Goal: Task Accomplishment & Management: Manage account settings

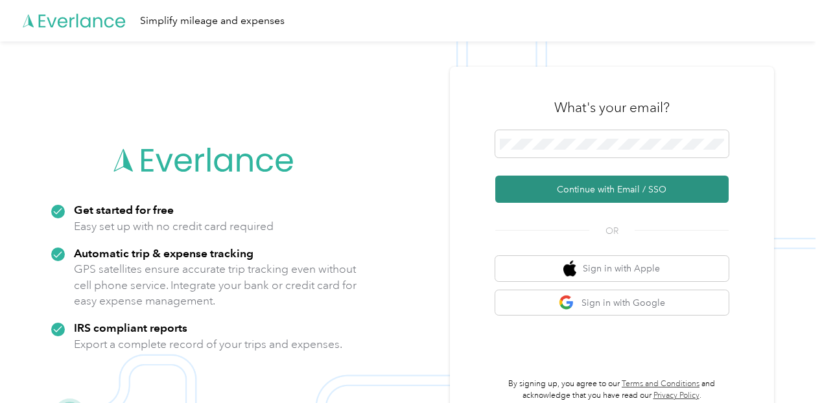
click at [573, 188] on button "Continue with Email / SSO" at bounding box center [611, 189] width 233 height 27
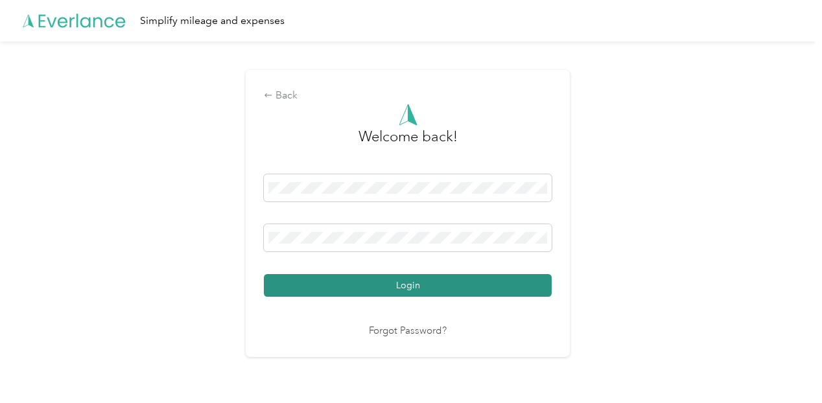
click at [436, 280] on button "Login" at bounding box center [408, 285] width 288 height 23
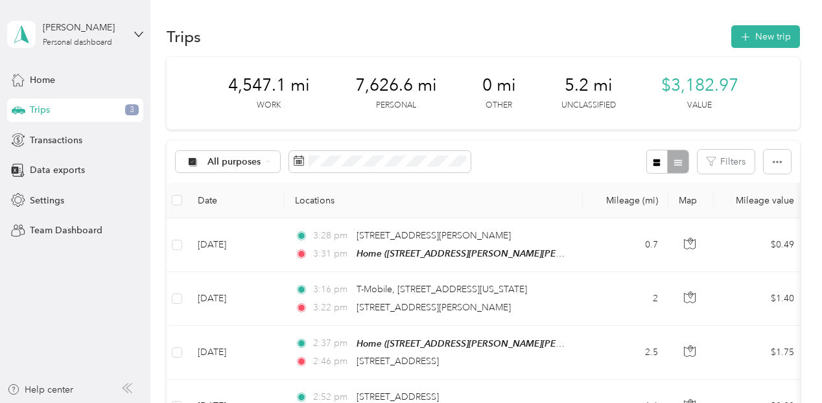
click at [580, 85] on span "5.2 mi" at bounding box center [589, 85] width 48 height 21
click at [580, 104] on p "Unclassified" at bounding box center [589, 106] width 54 height 12
click at [232, 156] on div "All purposes" at bounding box center [228, 162] width 105 height 22
click at [226, 205] on span "Unclassified" at bounding box center [239, 207] width 63 height 14
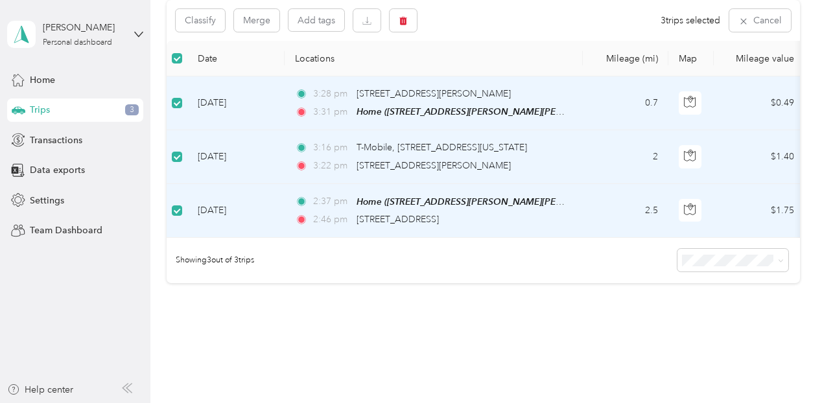
scroll to position [43, 0]
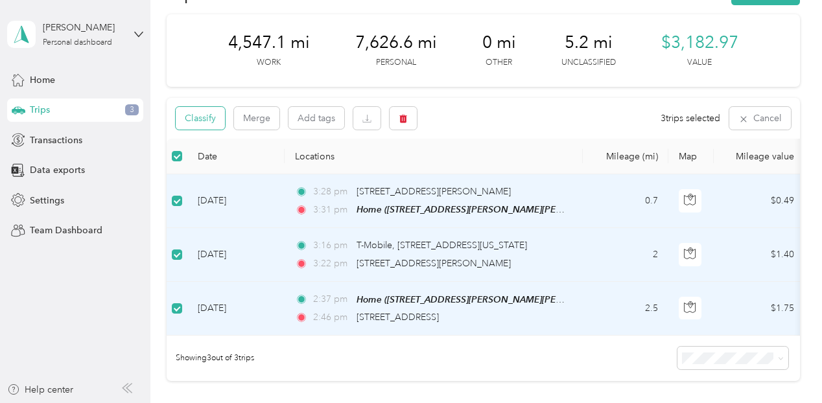
click at [199, 119] on button "Classify" at bounding box center [200, 118] width 49 height 23
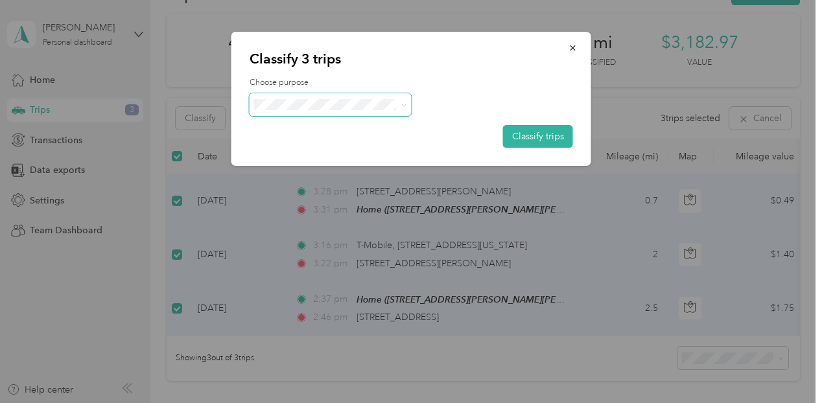
click at [301, 110] on span at bounding box center [331, 104] width 162 height 23
click at [349, 149] on span "Personal" at bounding box center [341, 149] width 121 height 14
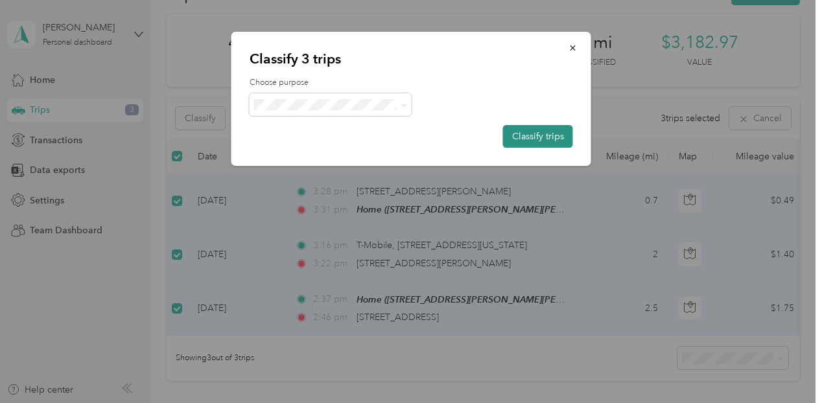
click at [525, 135] on button "Classify trips" at bounding box center [538, 136] width 70 height 23
